Goal: Find specific page/section: Find specific page/section

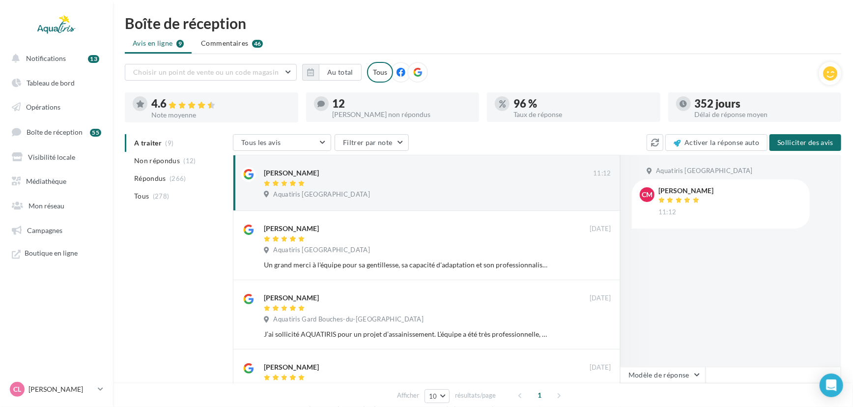
click at [416, 75] on icon at bounding box center [417, 72] width 9 height 9
click at [37, 222] on link "Campagnes" at bounding box center [56, 230] width 101 height 21
click at [40, 226] on span "Campagnes" at bounding box center [44, 230] width 35 height 8
click at [48, 227] on span "Campagnes" at bounding box center [44, 230] width 35 height 8
click at [60, 229] on span "Campagnes" at bounding box center [44, 230] width 35 height 8
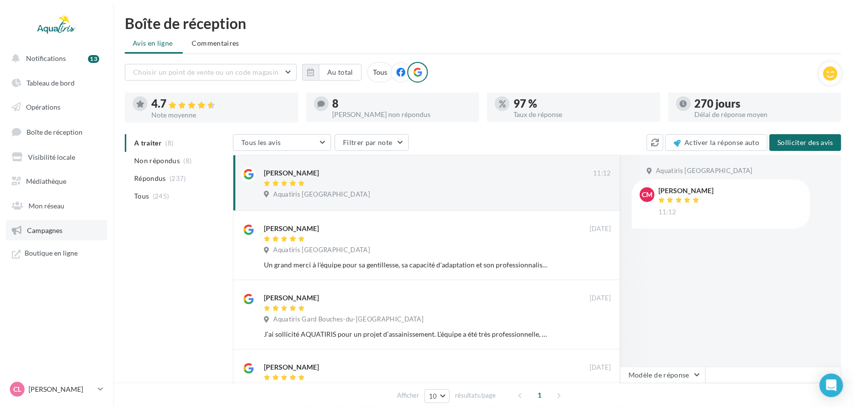
click at [54, 234] on link "Campagnes" at bounding box center [56, 230] width 101 height 21
click at [34, 232] on span "Campagnes" at bounding box center [44, 230] width 35 height 8
click at [37, 205] on span "Mon réseau" at bounding box center [47, 205] width 36 height 8
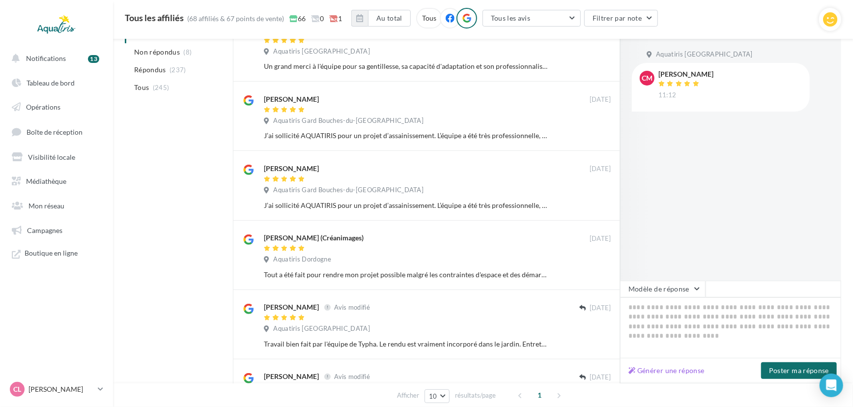
scroll to position [189, 0]
